Goal: Navigation & Orientation: Understand site structure

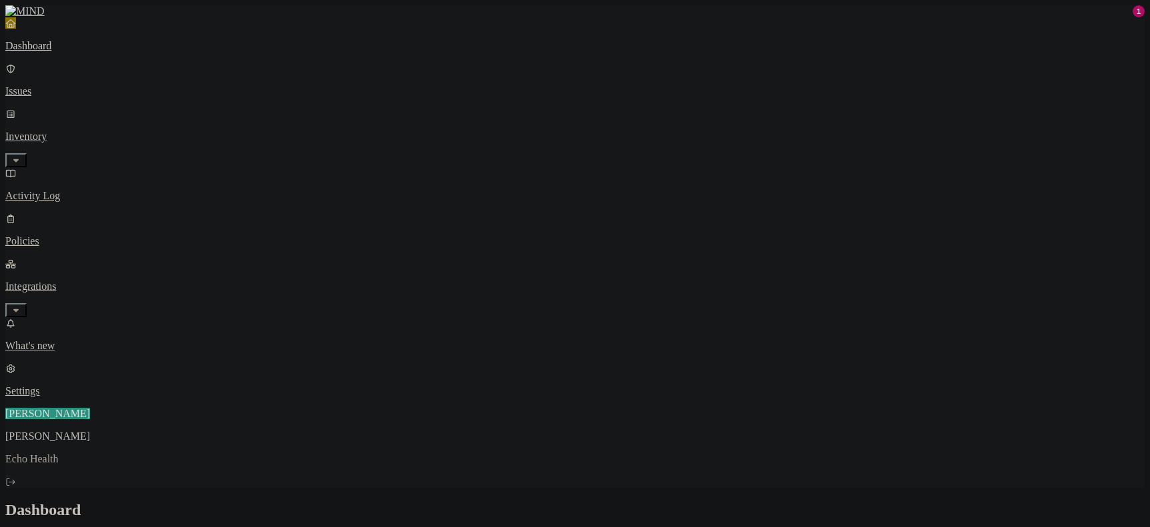
click at [53, 131] on p "Inventory" at bounding box center [574, 137] width 1139 height 12
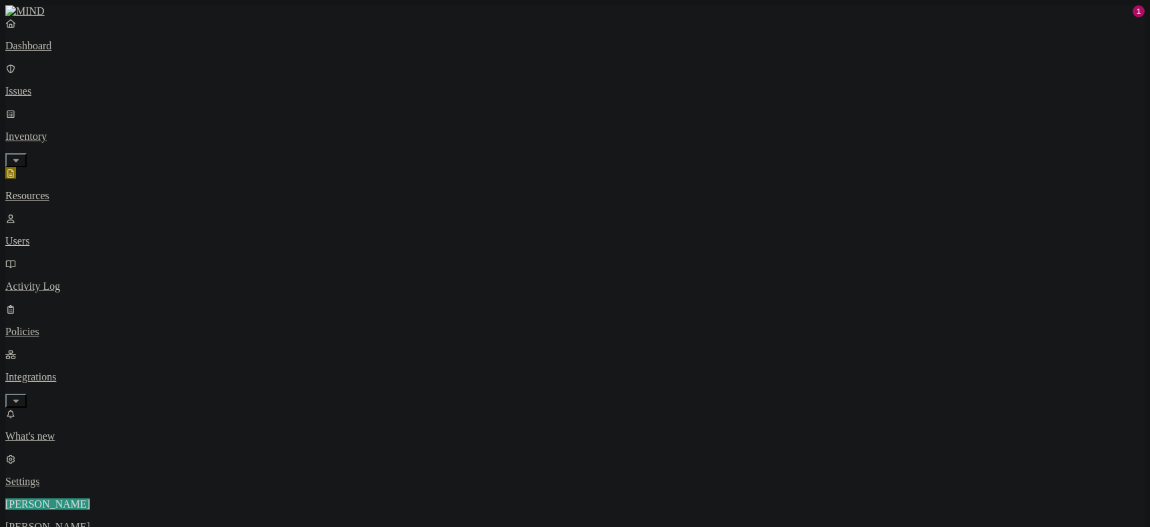
click at [55, 235] on p "Users" at bounding box center [574, 241] width 1139 height 12
click at [59, 281] on p "Activity Log" at bounding box center [574, 287] width 1139 height 12
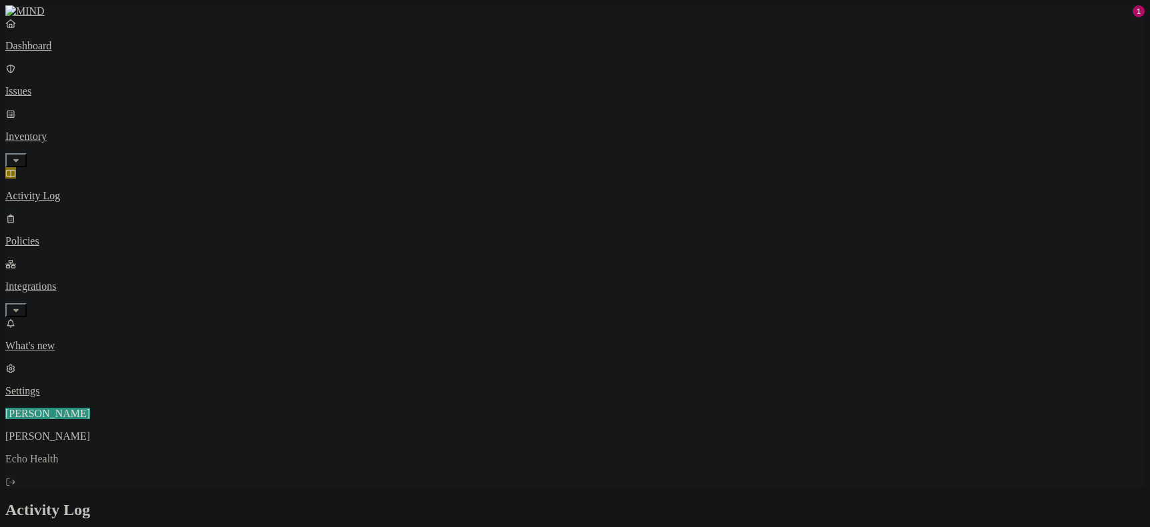
click at [44, 235] on p "Policies" at bounding box center [574, 241] width 1139 height 12
click at [49, 281] on p "Integrations" at bounding box center [574, 287] width 1139 height 12
